Goal: Task Accomplishment & Management: Use online tool/utility

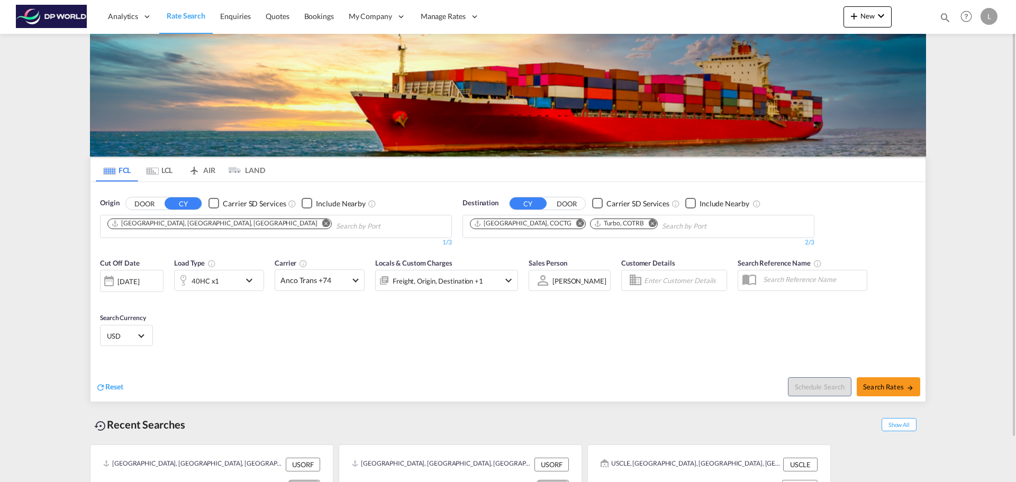
click at [322, 224] on md-icon "Remove" at bounding box center [326, 223] width 8 height 8
click at [649, 221] on md-icon "Remove" at bounding box center [653, 223] width 8 height 8
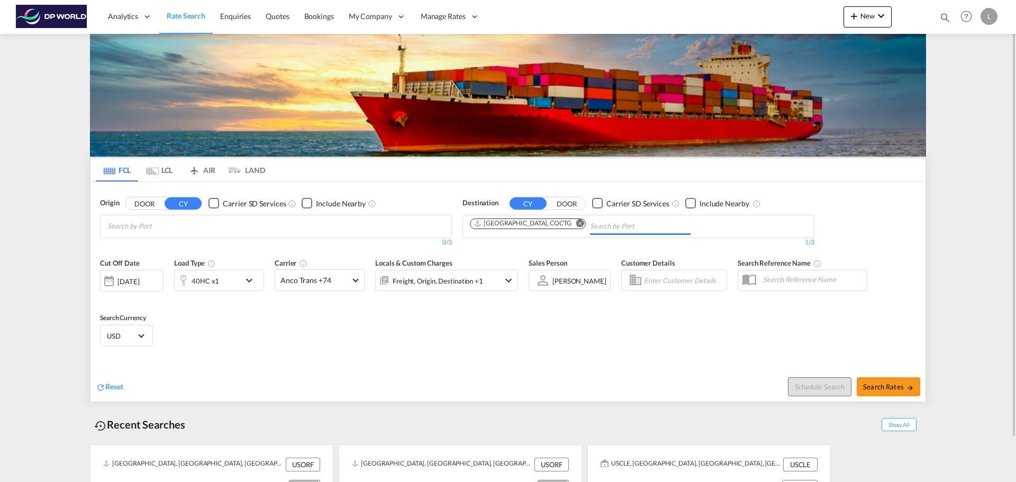
click at [577, 223] on md-icon "Remove" at bounding box center [581, 223] width 8 height 8
click at [184, 228] on body "Analytics Reports Dashboard Rate Search Enquiries Quotes Bookings" at bounding box center [508, 241] width 1016 height 482
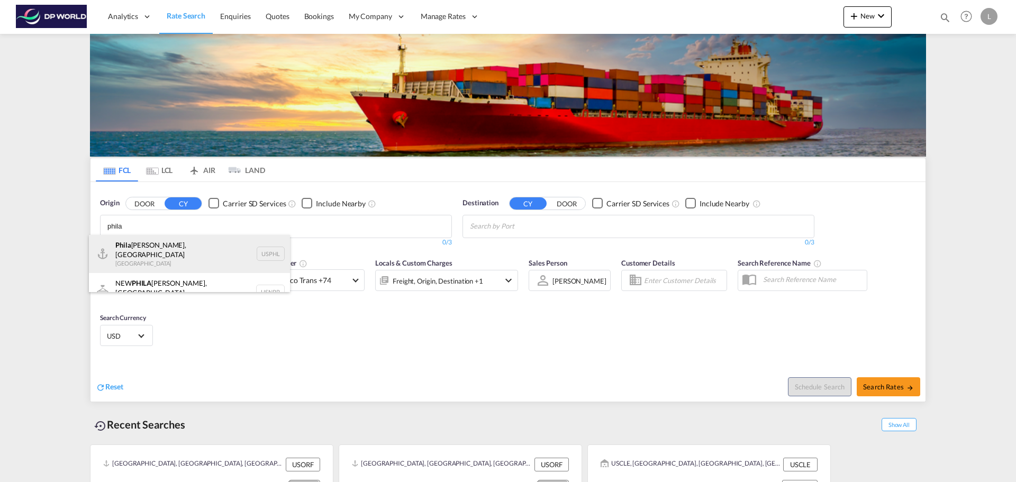
type input "phila"
click at [177, 251] on div "Phila [PERSON_NAME], PA [GEOGRAPHIC_DATA] USPHL" at bounding box center [189, 254] width 201 height 38
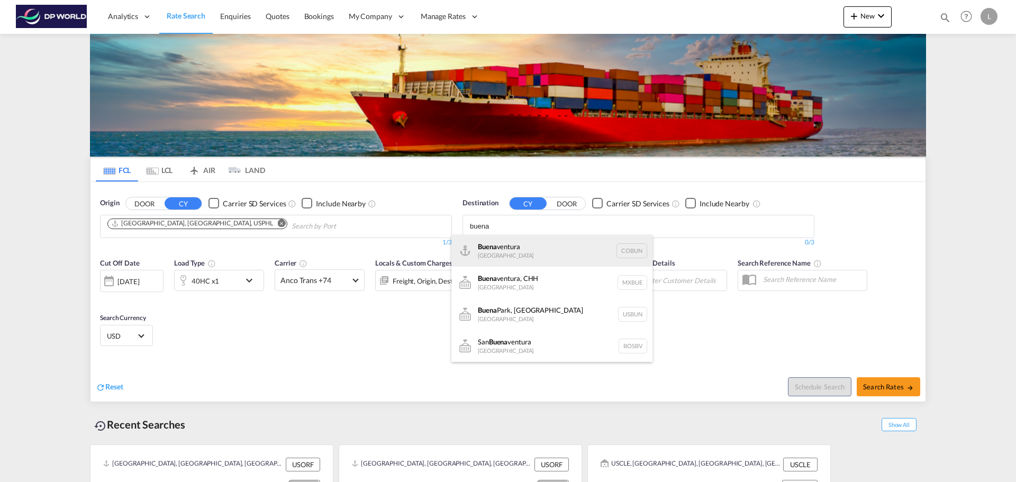
type input "buena"
click at [507, 247] on div "[DATE] [GEOGRAPHIC_DATA] [GEOGRAPHIC_DATA]" at bounding box center [552, 251] width 201 height 32
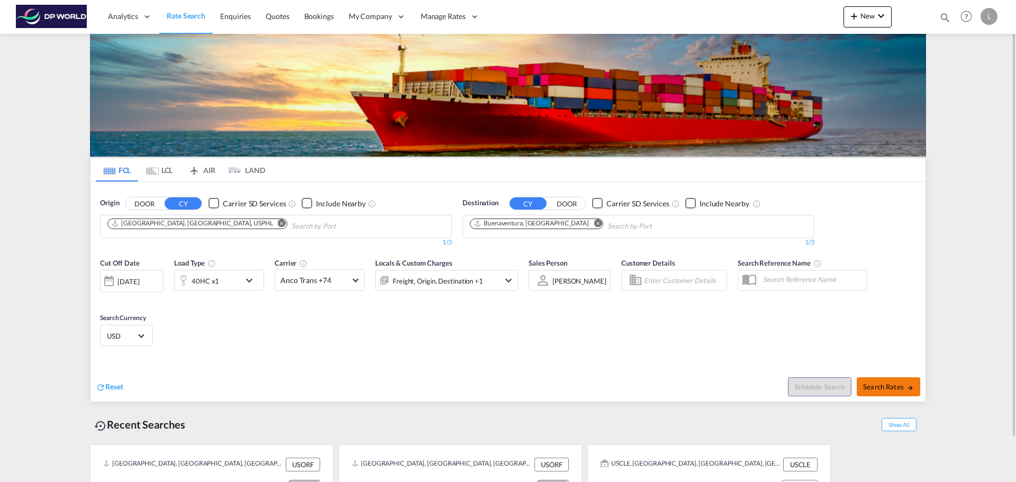
click at [886, 385] on span "Search Rates" at bounding box center [888, 387] width 51 height 8
type input "USPHL to [PERSON_NAME] / [DATE]"
